Goal: Obtain resource: Download file/media

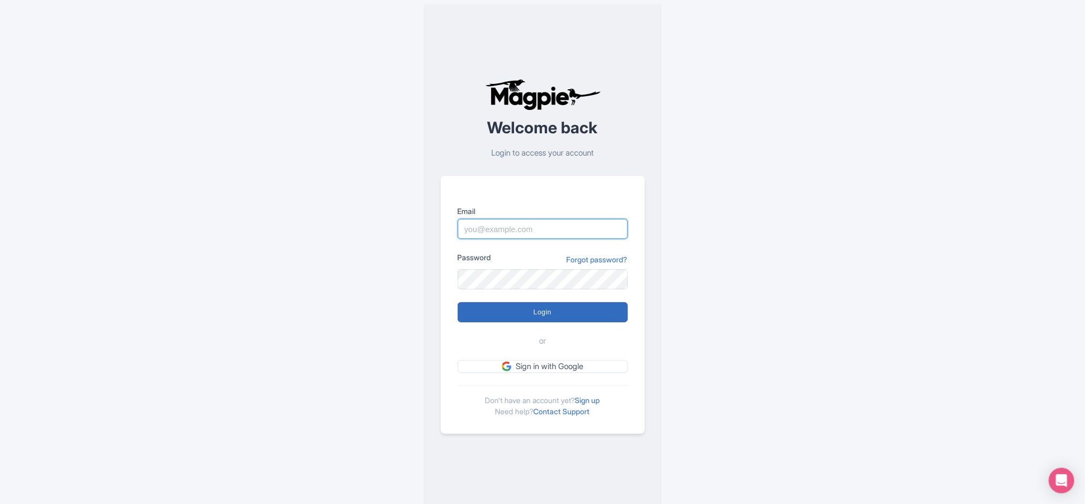
type input "luca.novelli@padi.com"
click at [504, 318] on input "Login" at bounding box center [543, 312] width 170 height 20
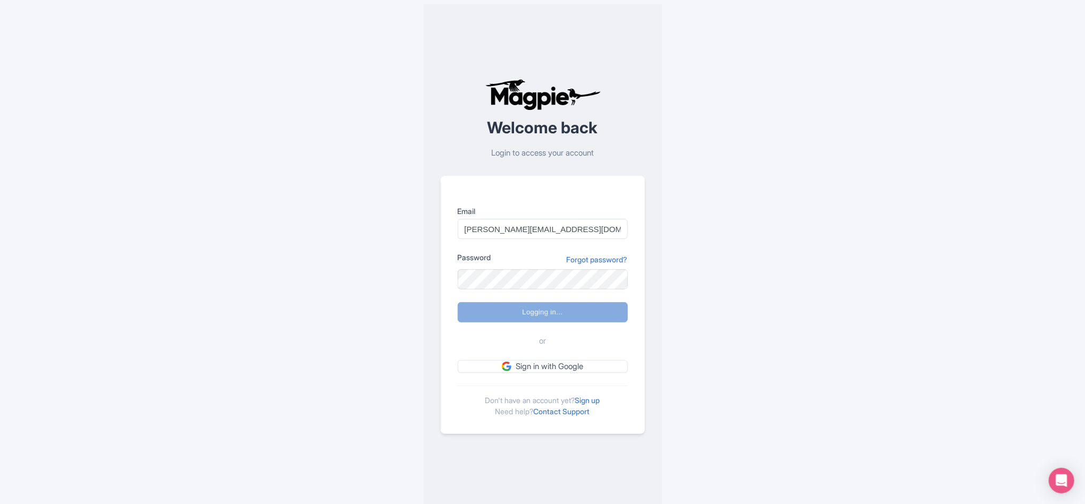
type input "Logging in..."
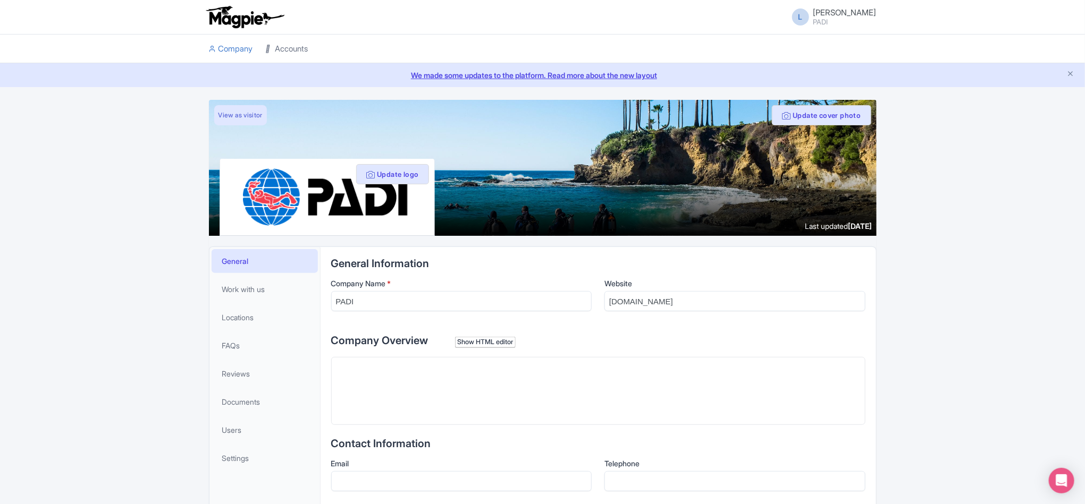
click at [294, 42] on link "Accounts" at bounding box center [287, 49] width 43 height 29
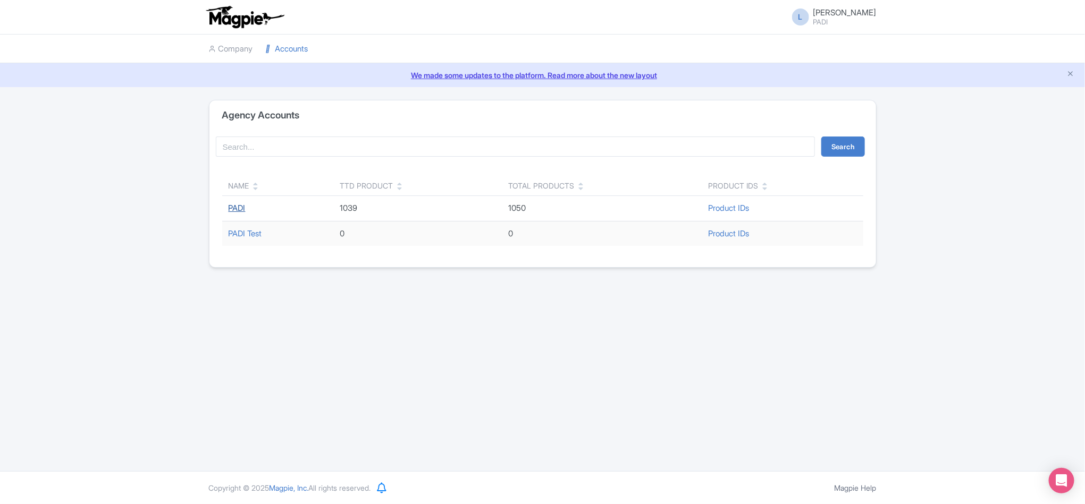
click at [233, 211] on link "PADI" at bounding box center [237, 208] width 17 height 10
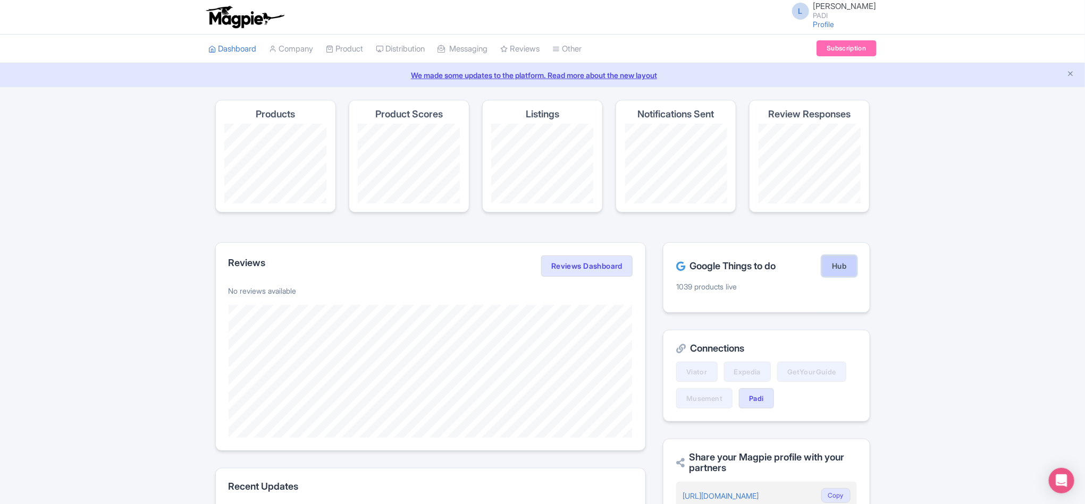
click at [831, 268] on link "Hub" at bounding box center [839, 266] width 35 height 21
click at [349, 77] on link "My Products" at bounding box center [377, 75] width 101 height 16
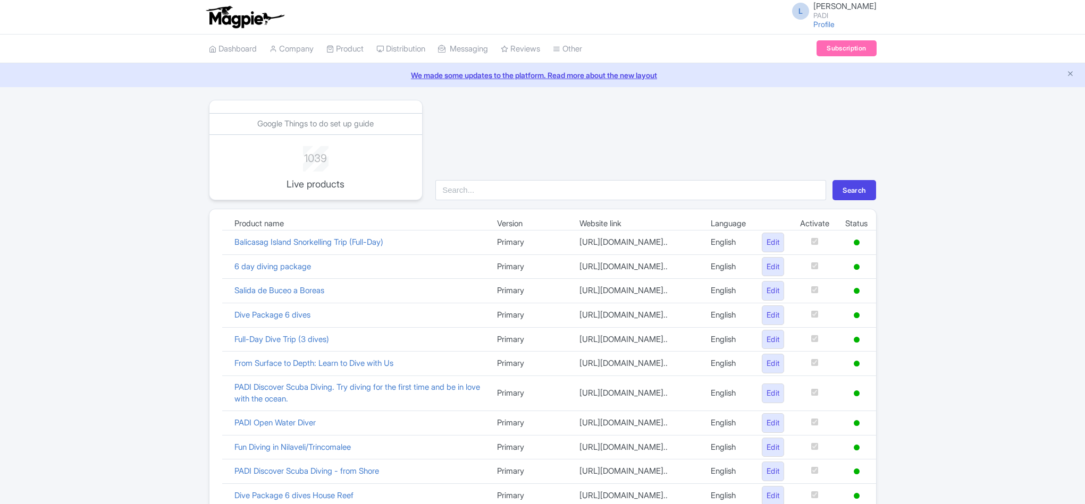
scroll to position [681, 0]
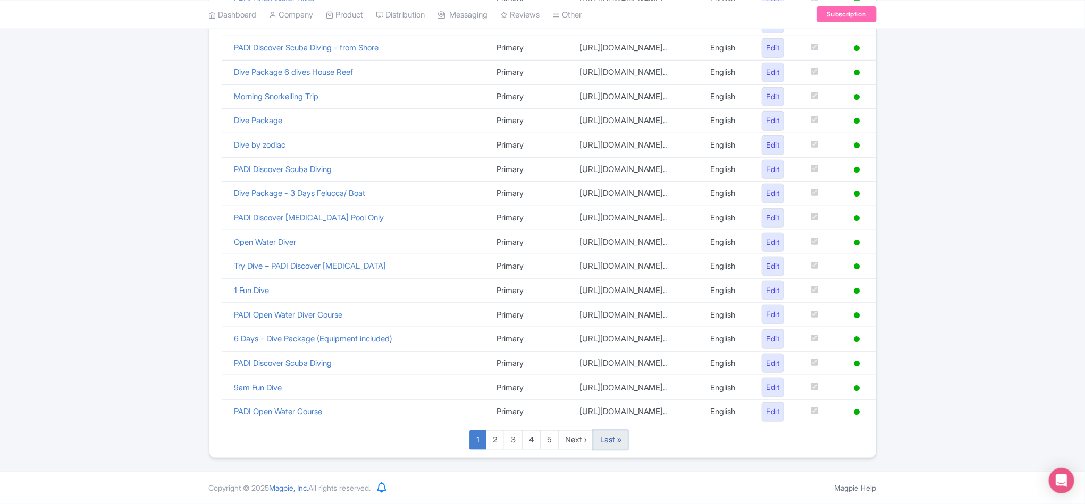
click at [620, 448] on link "Last »" at bounding box center [610, 440] width 35 height 20
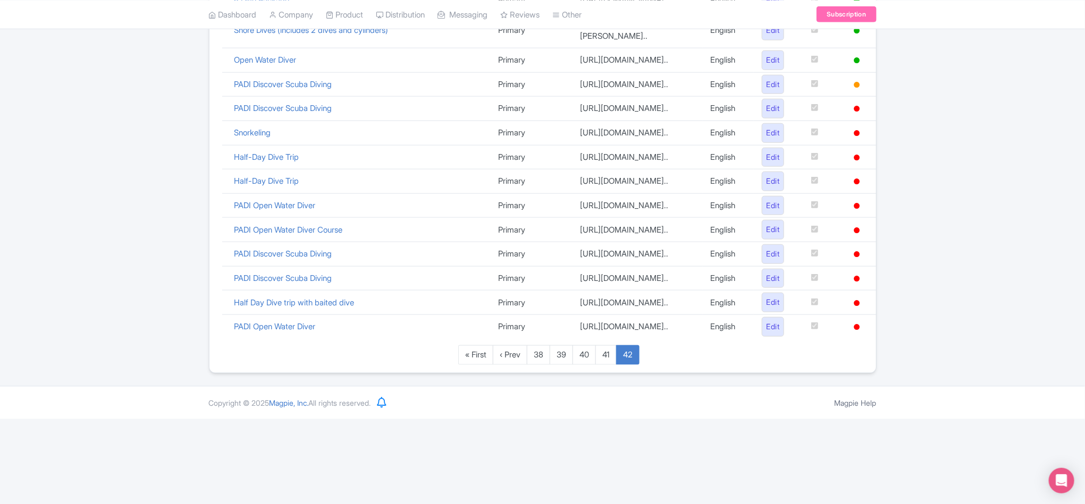
scroll to position [691, 0]
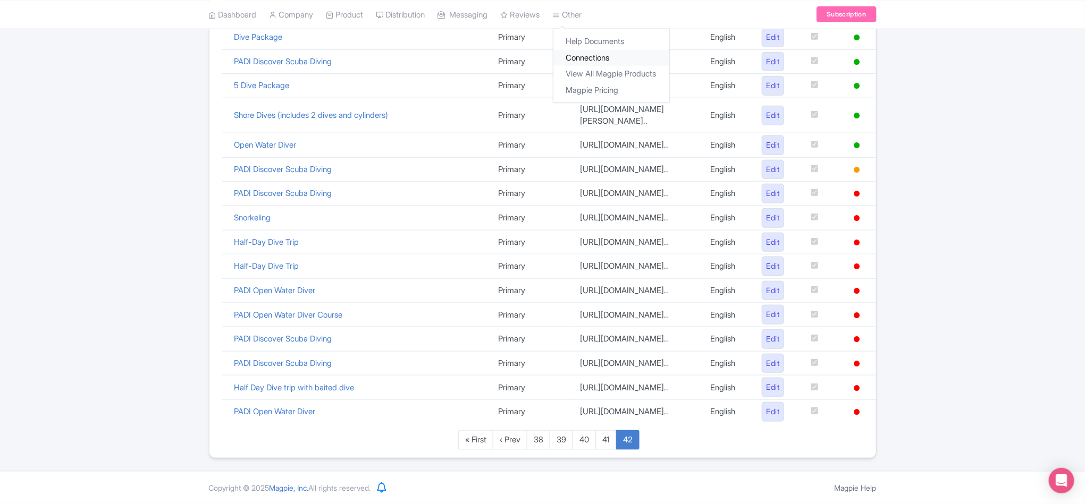
click at [594, 53] on link "Connections" at bounding box center [611, 57] width 116 height 16
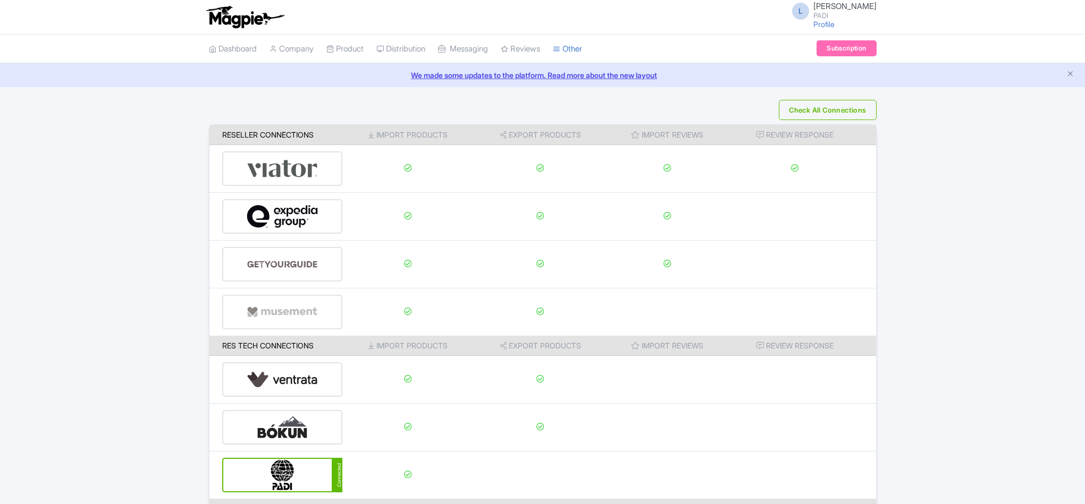
scroll to position [112, 0]
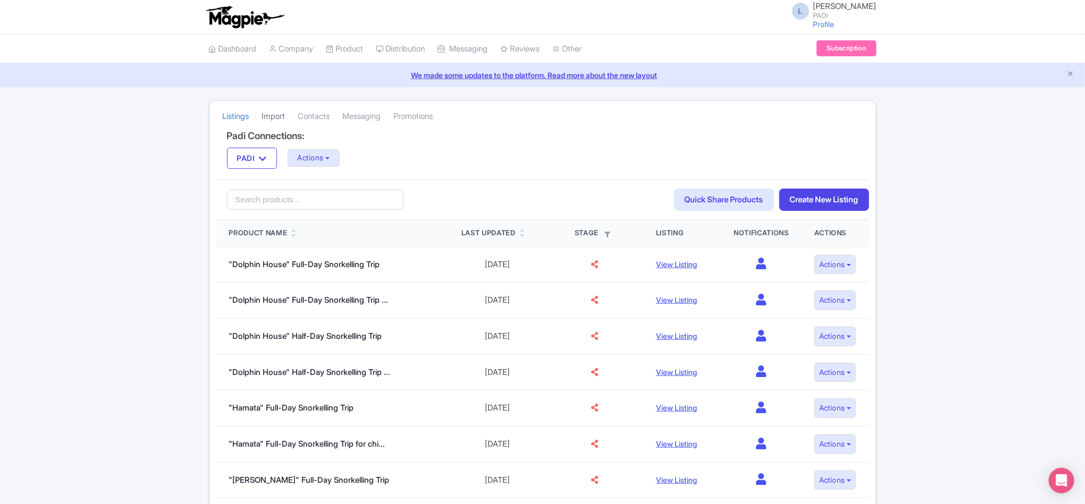
click at [276, 114] on link "Import" at bounding box center [273, 116] width 23 height 29
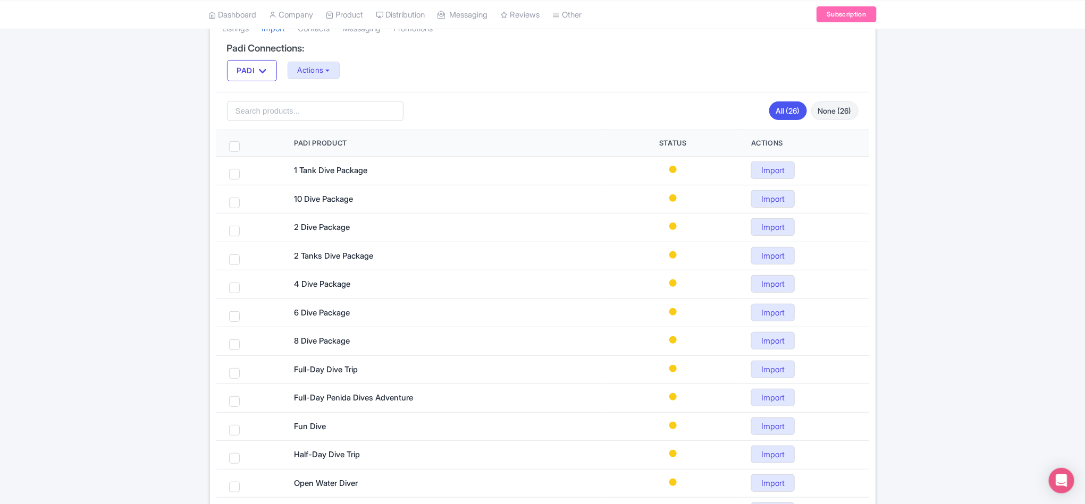
scroll to position [8, 0]
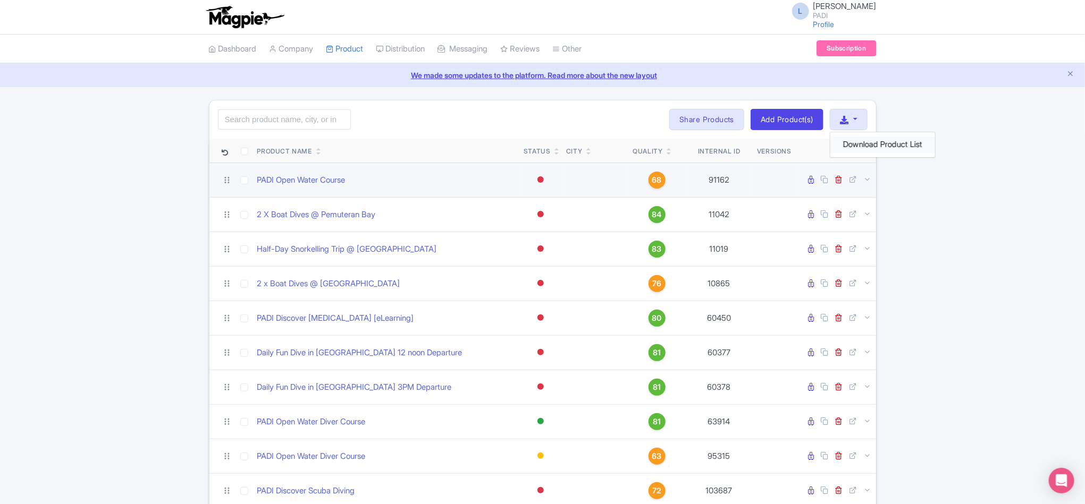
click at [845, 145] on link "Download Product List" at bounding box center [882, 145] width 105 height 16
